Goal: Information Seeking & Learning: Learn about a topic

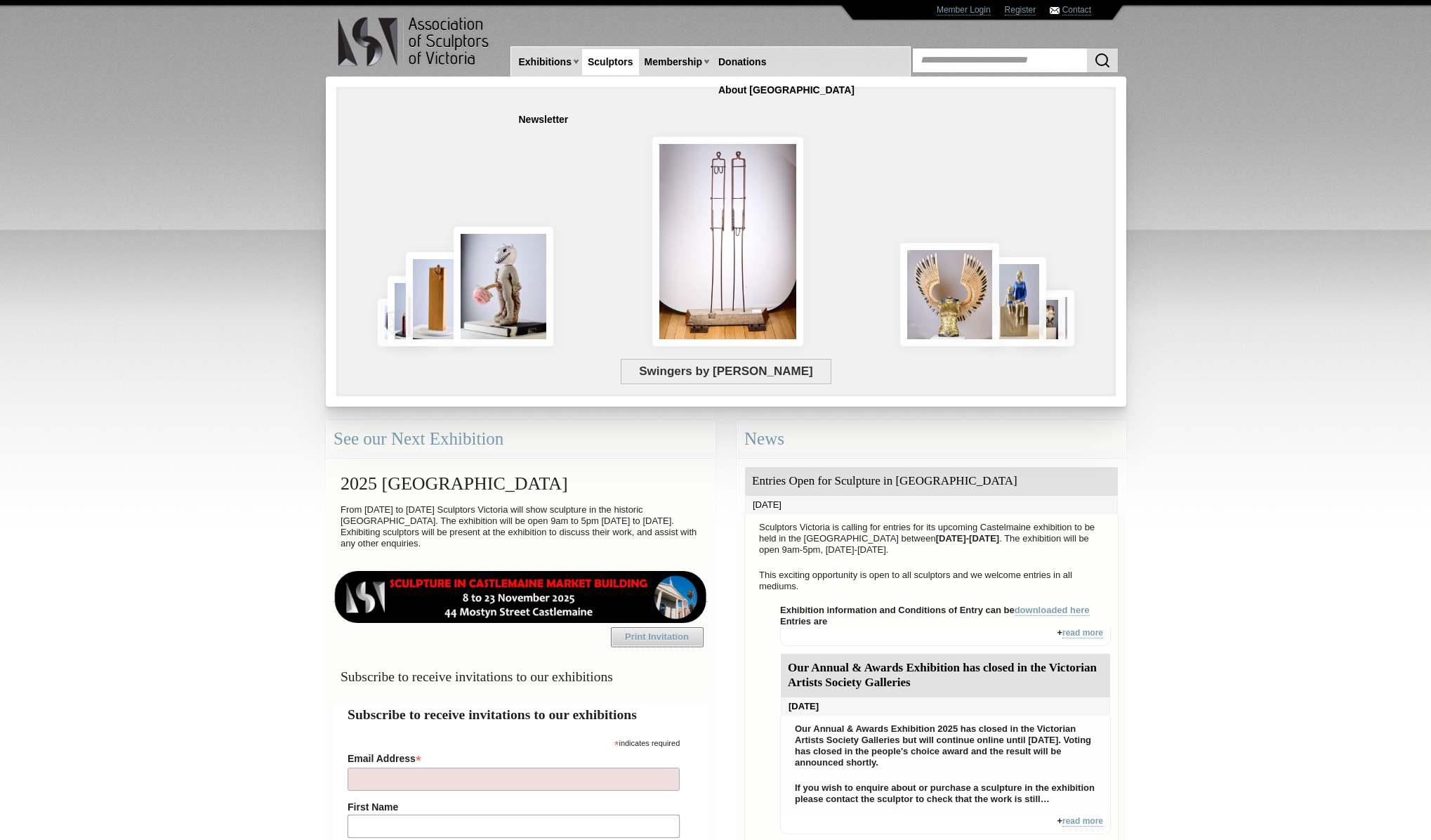
click at [605, 58] on link "Sculptors" at bounding box center [610, 62] width 57 height 26
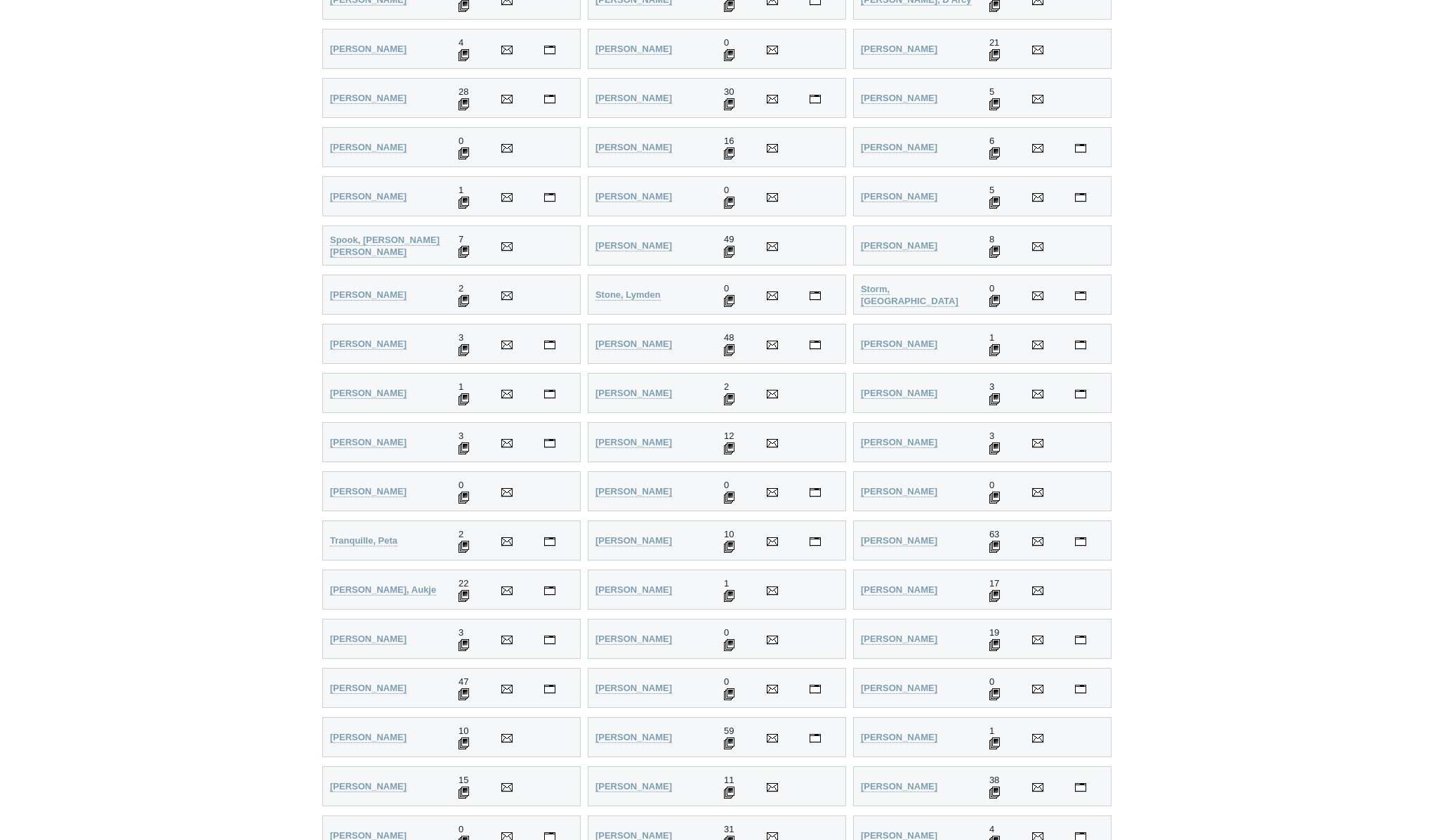
scroll to position [3125, 0]
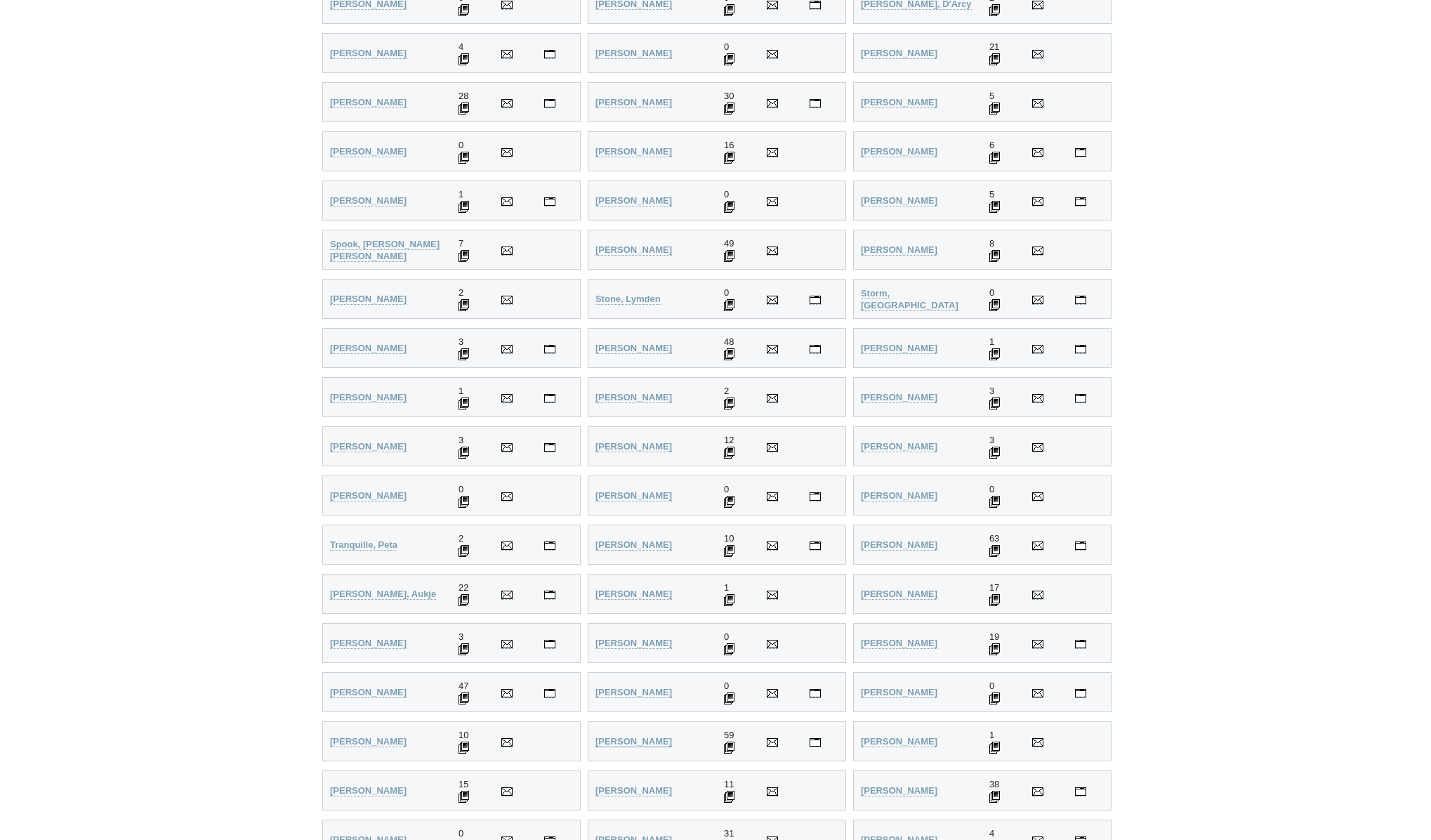
click at [654, 743] on strong "Whiteside, Jenny" at bounding box center [633, 741] width 77 height 10
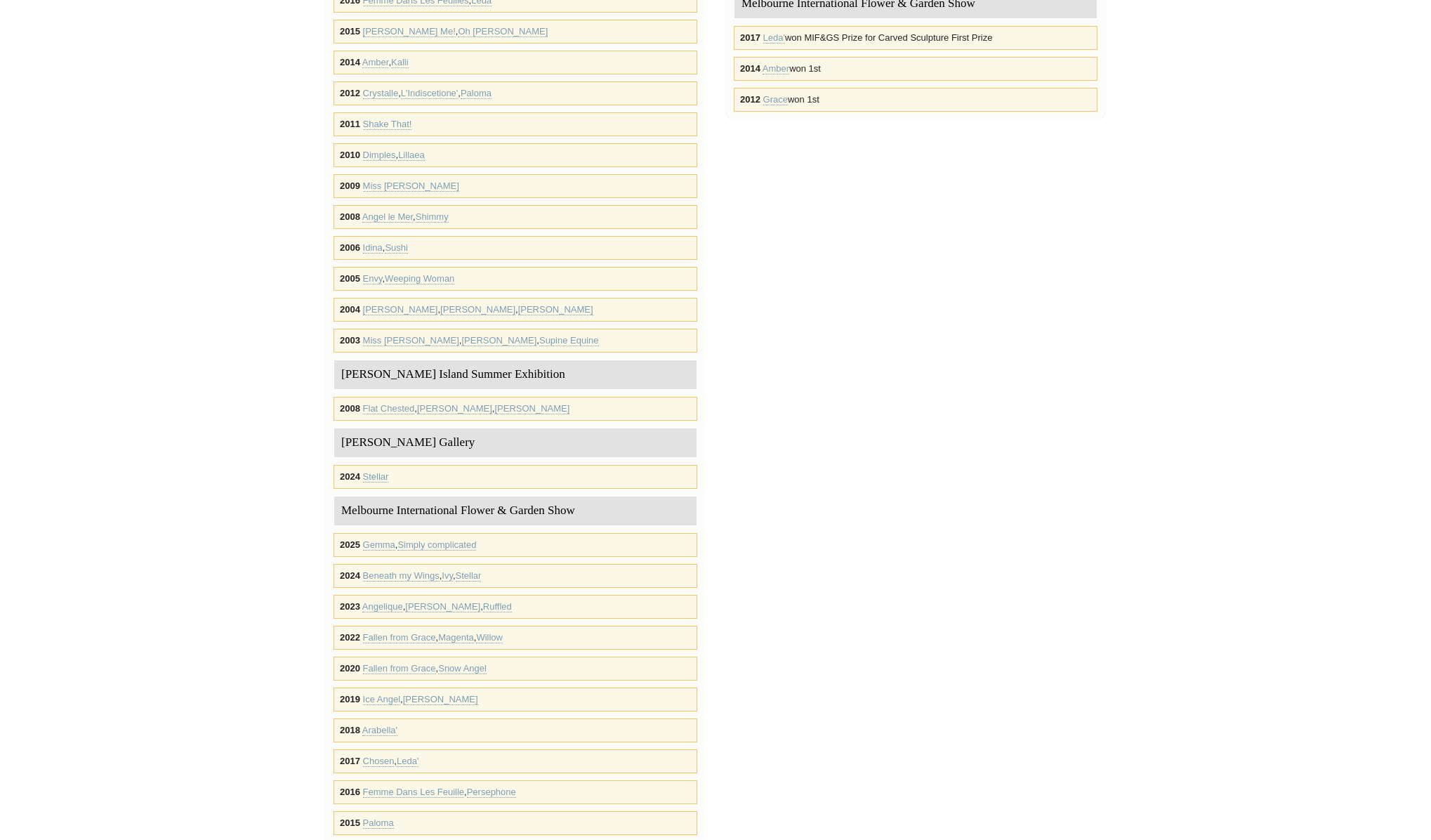
scroll to position [704, 0]
click at [473, 510] on div "Melbourne International Flower & Garden Show" at bounding box center [515, 508] width 362 height 29
click at [452, 542] on link "Simply complicated" at bounding box center [437, 542] width 79 height 11
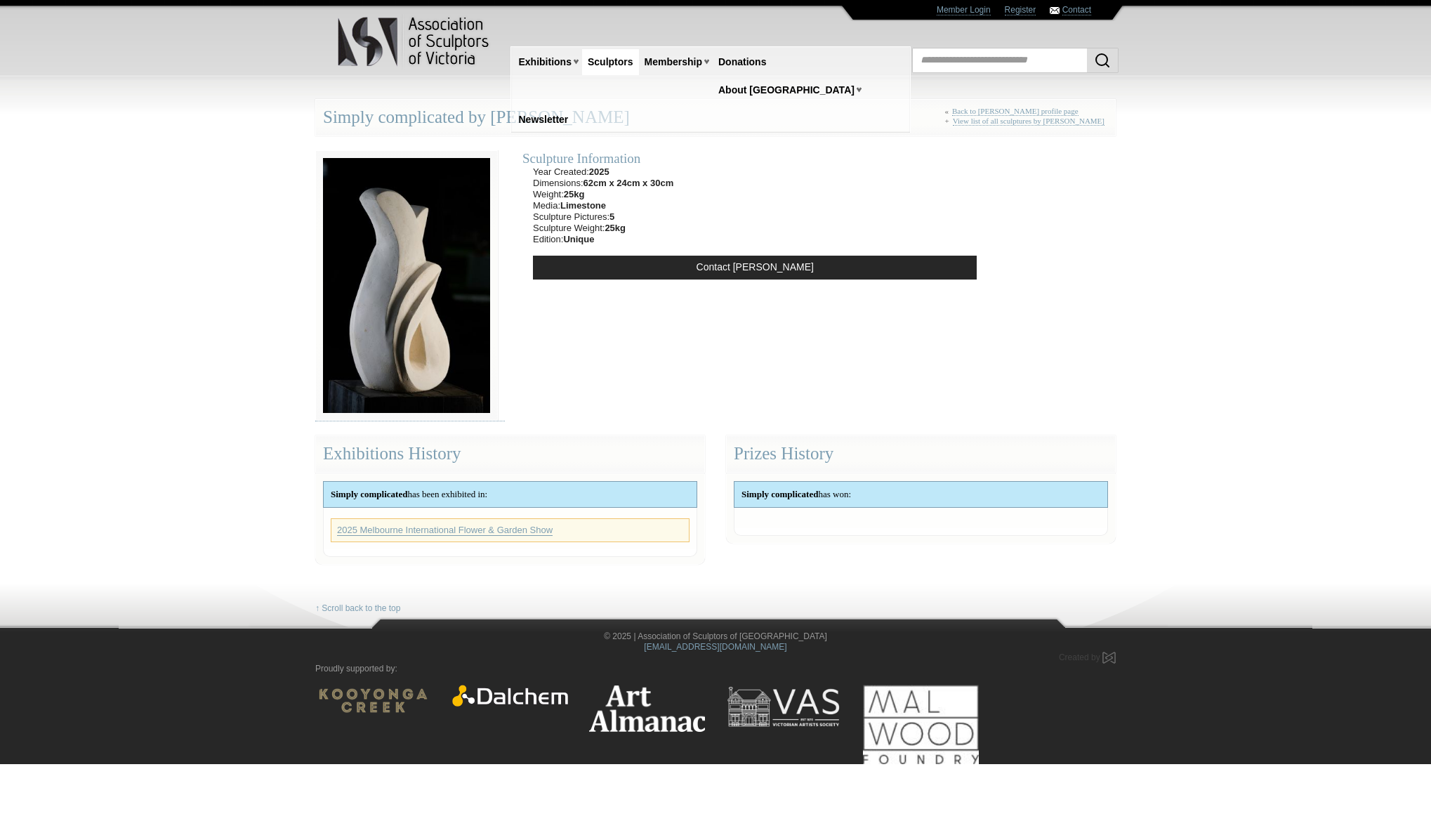
click at [423, 528] on link "2025 Melbourne International Flower & Garden Show" at bounding box center [445, 530] width 216 height 11
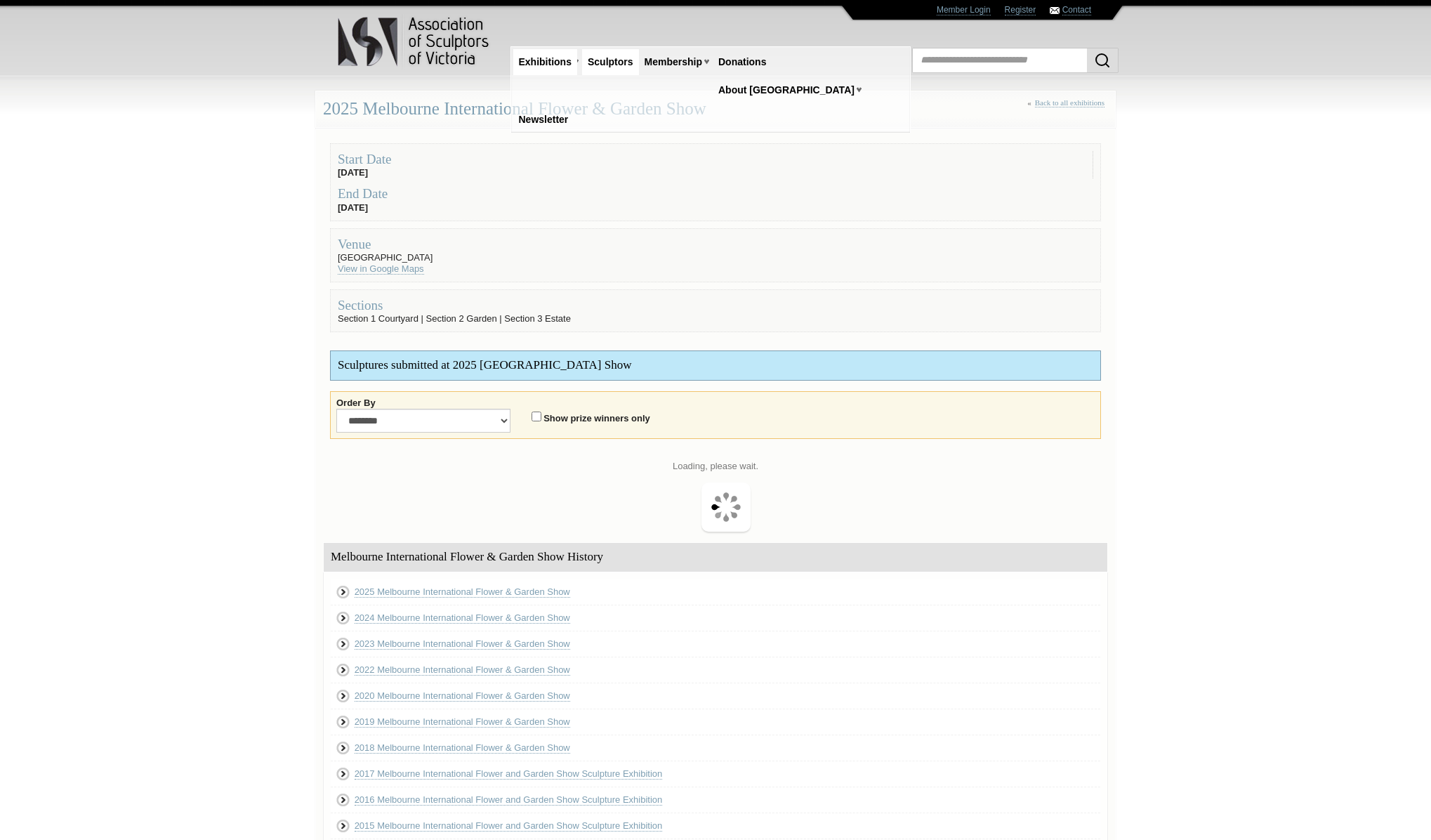
click at [611, 61] on link "Sculptors" at bounding box center [610, 62] width 57 height 26
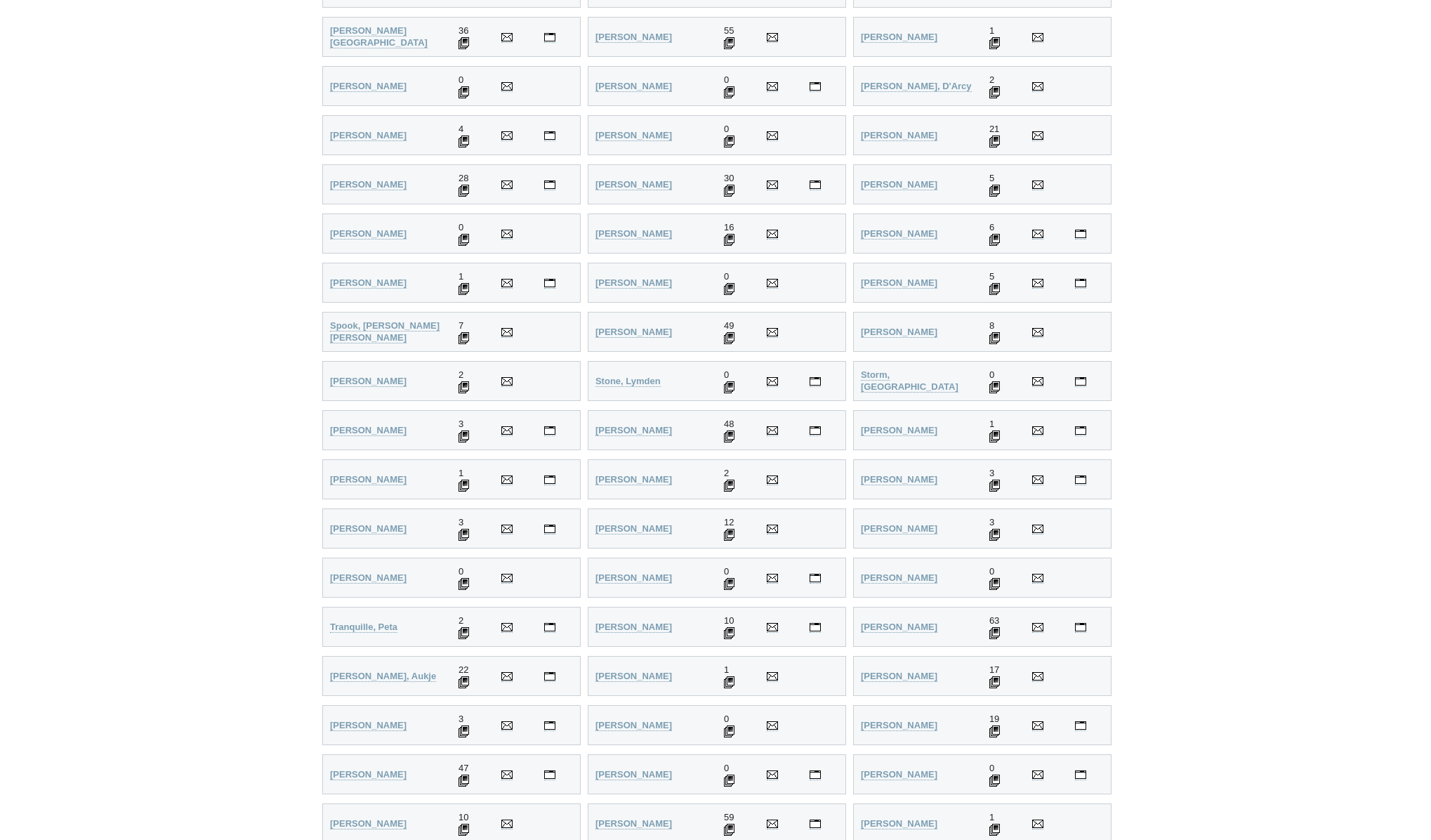
scroll to position [3398, 0]
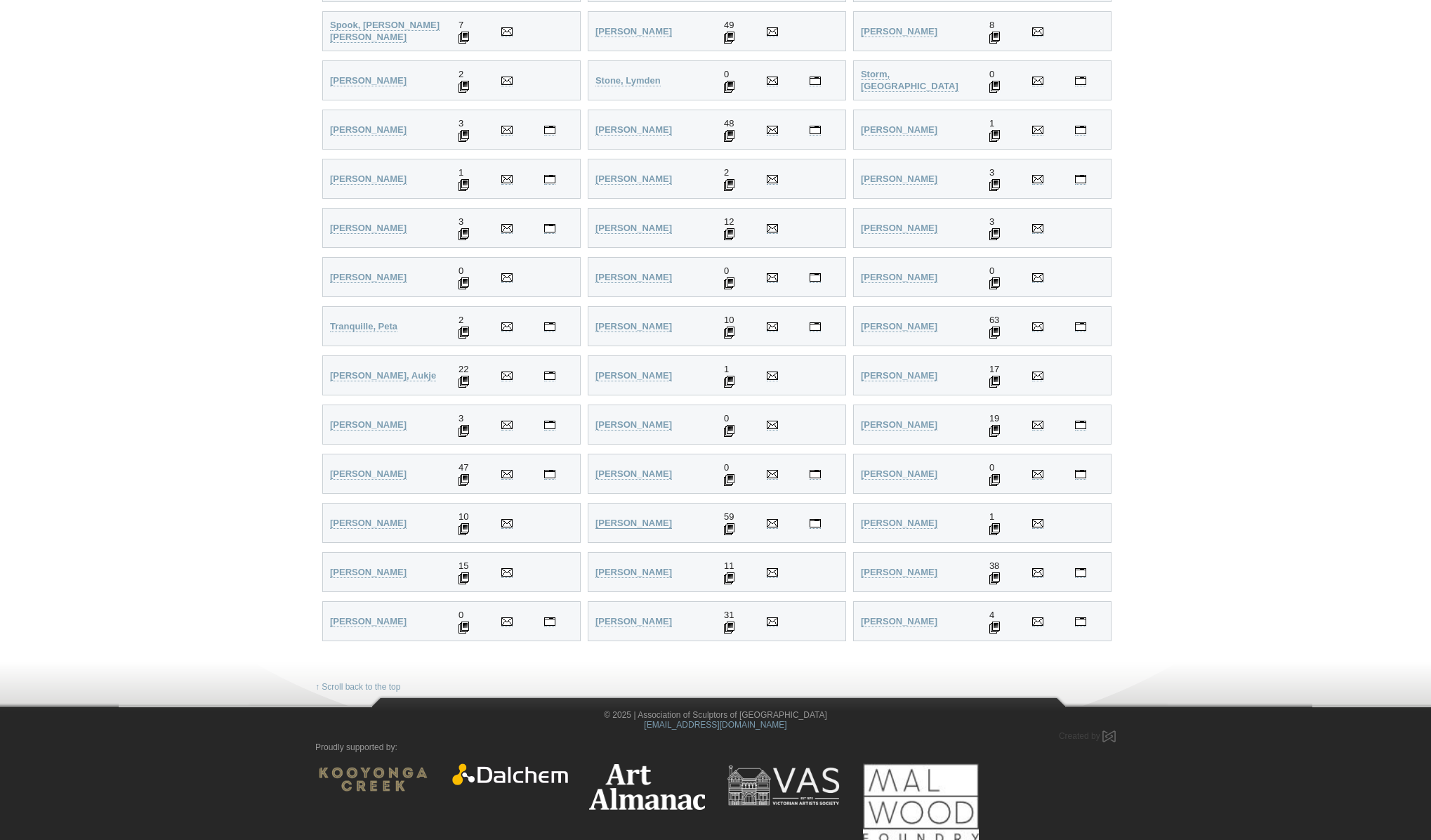
click at [649, 518] on strong "Whiteside, Jenny" at bounding box center [633, 522] width 77 height 10
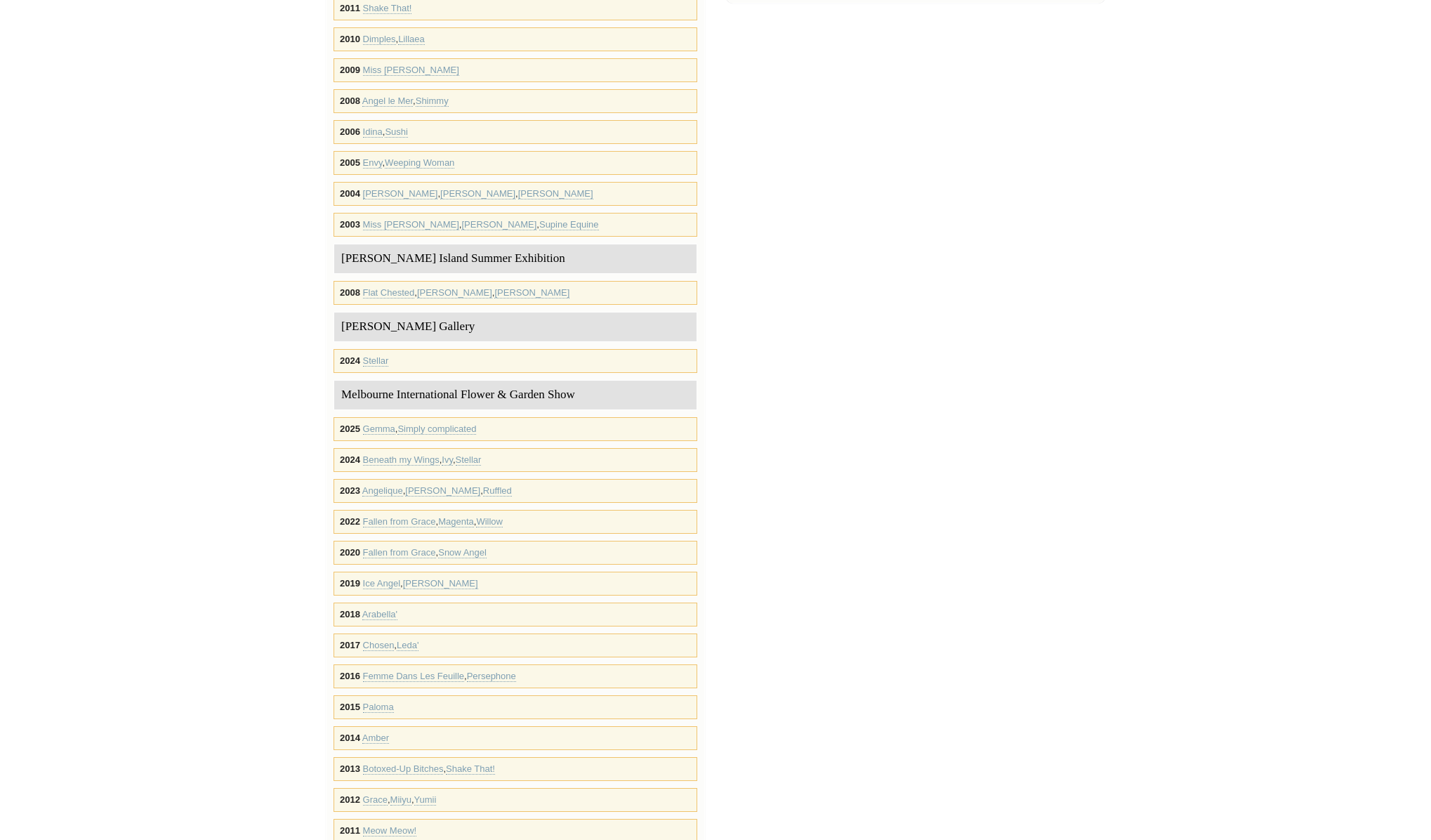
scroll to position [815, 0]
click at [382, 493] on link "Angelique" at bounding box center [382, 492] width 41 height 11
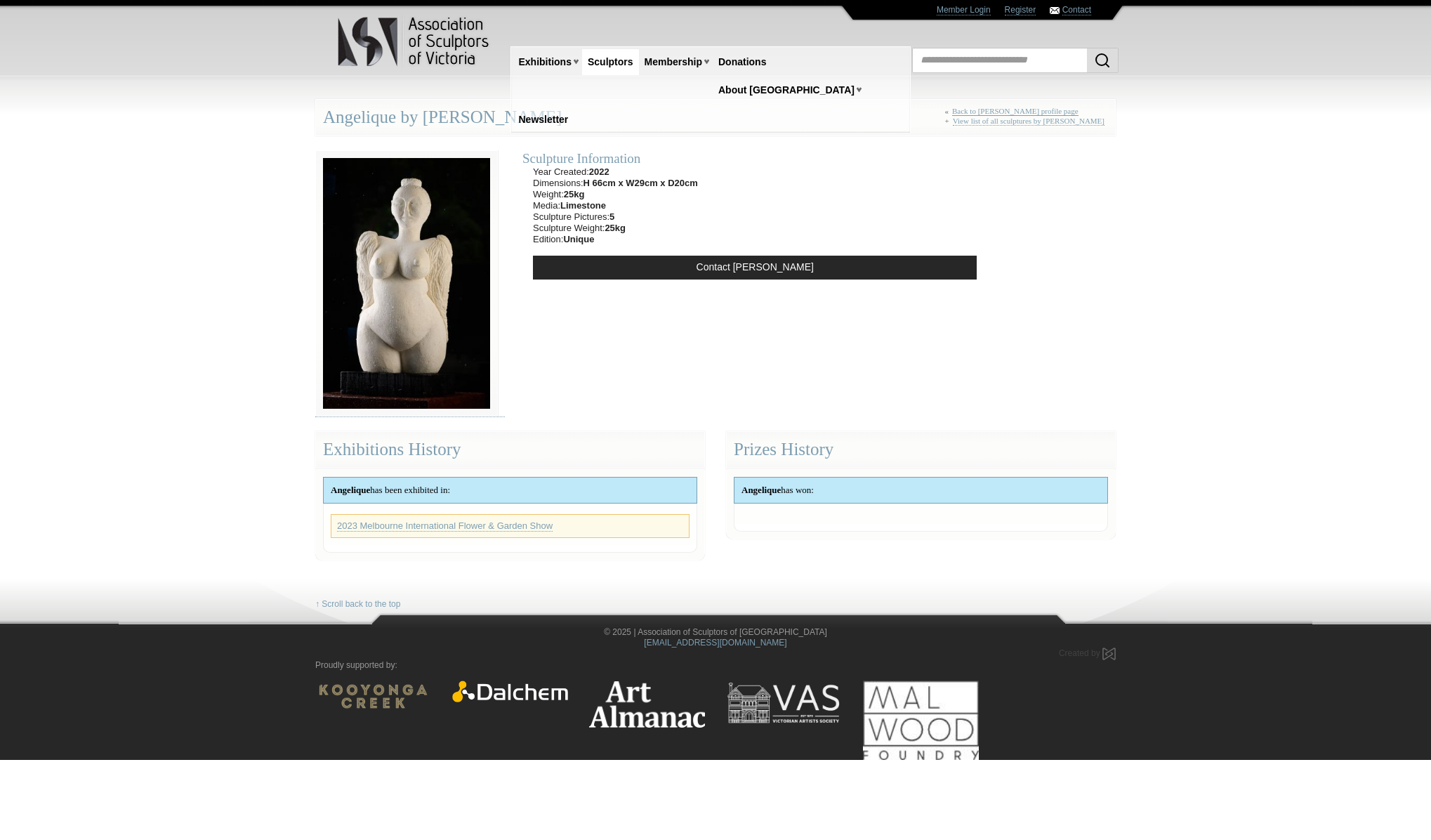
click at [1044, 109] on link "Back to [PERSON_NAME] profile page" at bounding box center [1016, 111] width 127 height 9
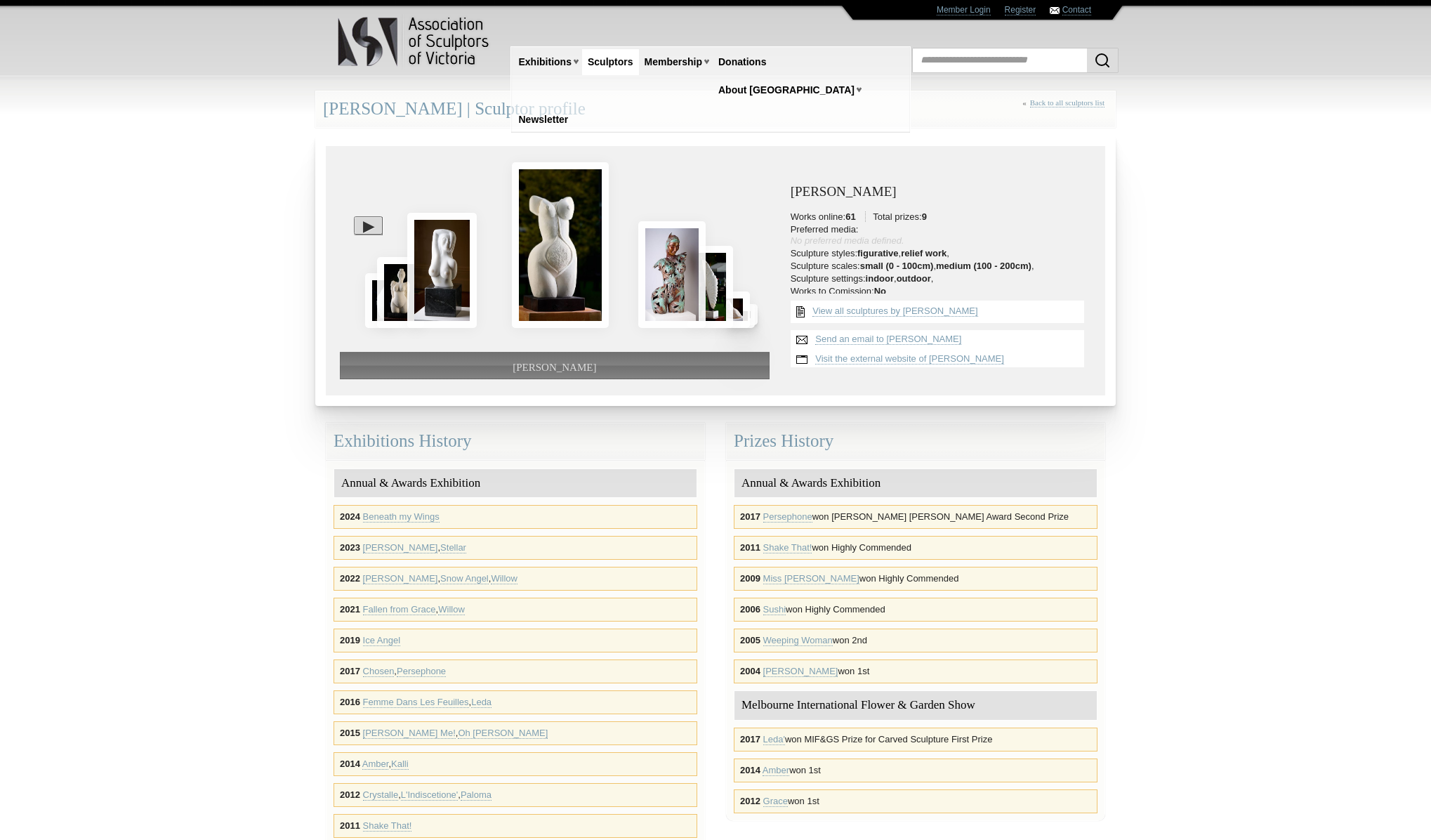
scroll to position [1, 0]
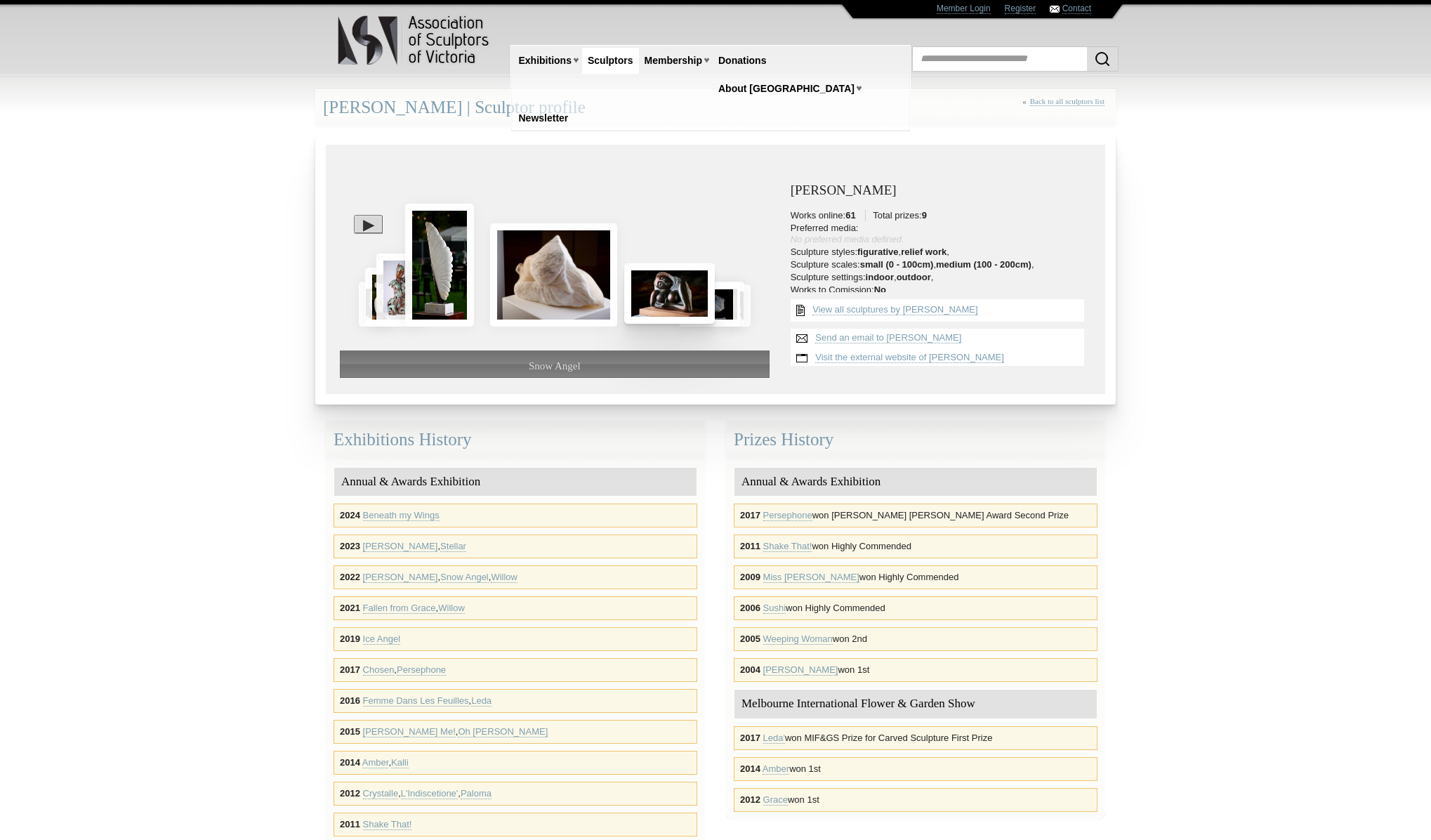
click at [658, 291] on img at bounding box center [670, 293] width 91 height 60
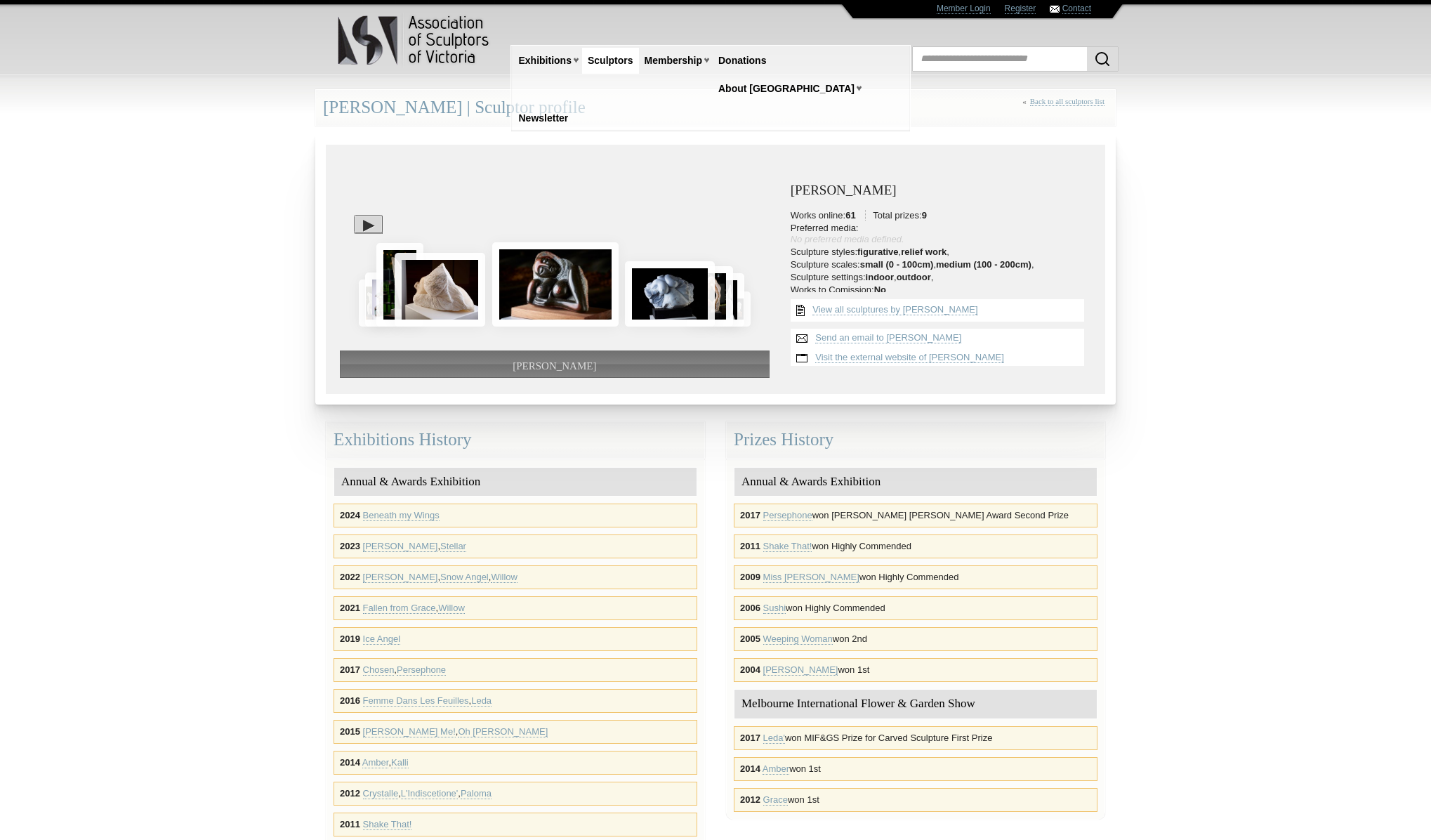
click at [557, 366] on span "[PERSON_NAME]" at bounding box center [554, 365] width 83 height 11
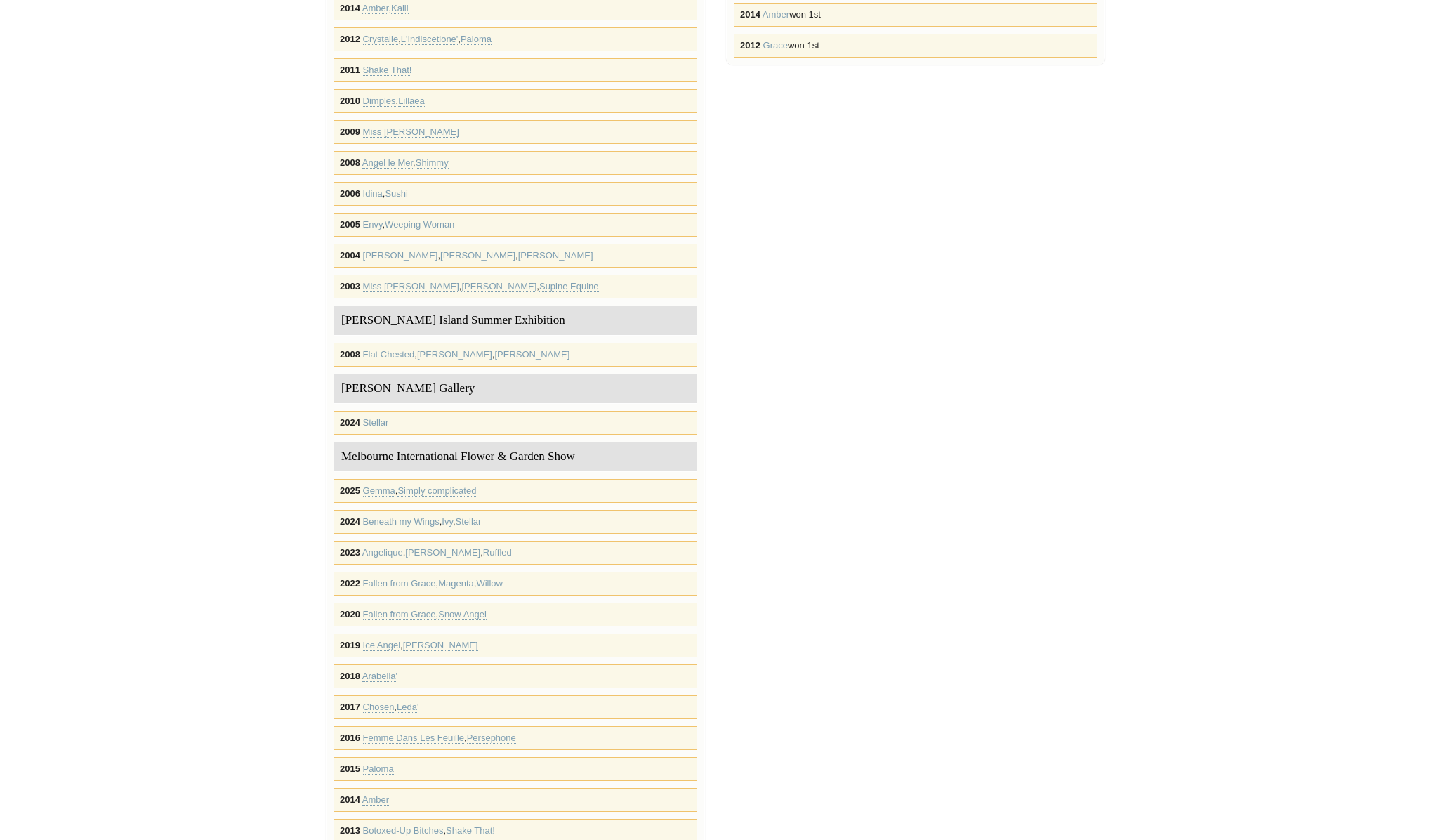
scroll to position [766, 0]
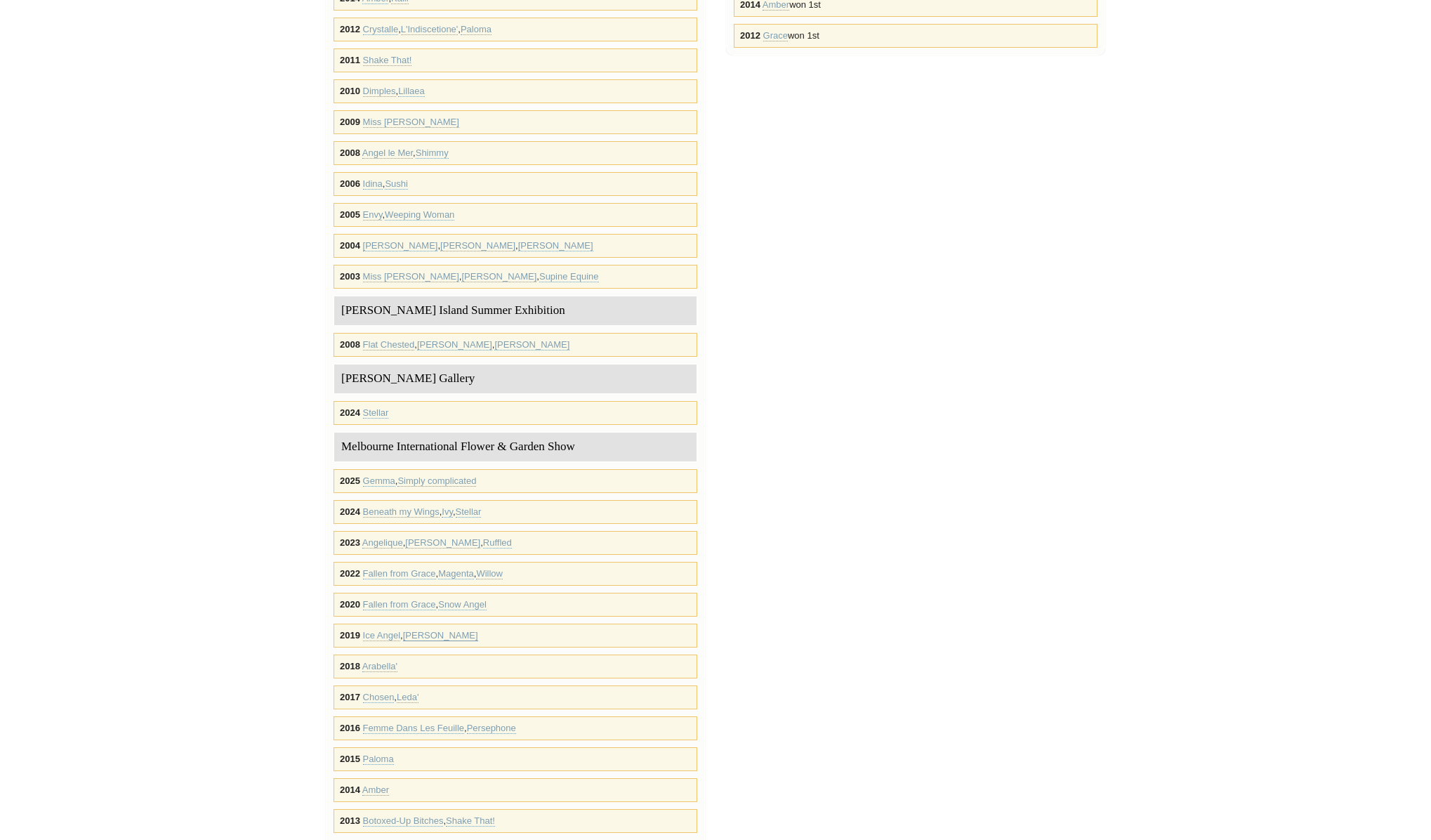
click at [426, 636] on link "[PERSON_NAME]" at bounding box center [441, 635] width 75 height 11
